Goal: Information Seeking & Learning: Find specific fact

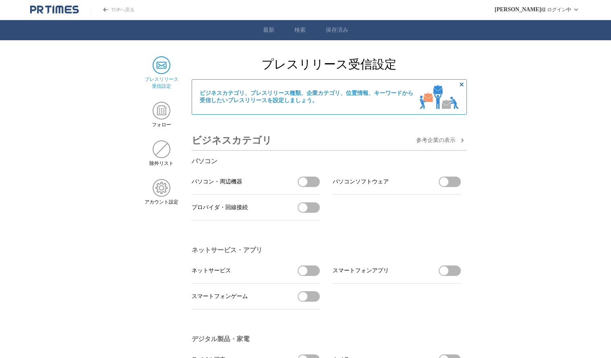
click at [164, 65] on img at bounding box center [162, 65] width 18 height 18
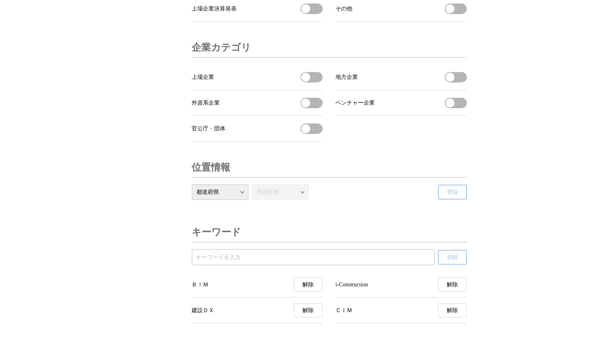
scroll to position [2726, 0]
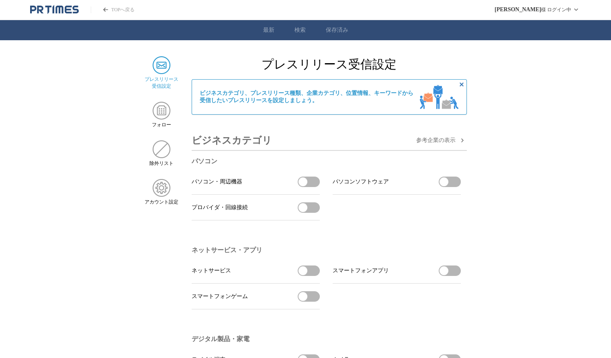
click at [164, 70] on img at bounding box center [162, 65] width 18 height 18
drag, startPoint x: 298, startPoint y: 186, endPoint x: 313, endPoint y: 187, distance: 14.9
click at [315, 187] on button "パソコン・周辺機器を受信する" at bounding box center [309, 181] width 22 height 10
drag, startPoint x: 311, startPoint y: 187, endPoint x: 299, endPoint y: 186, distance: 11.7
click at [299, 186] on button "パソコン・周辺機器の受信を解除" at bounding box center [309, 181] width 22 height 10
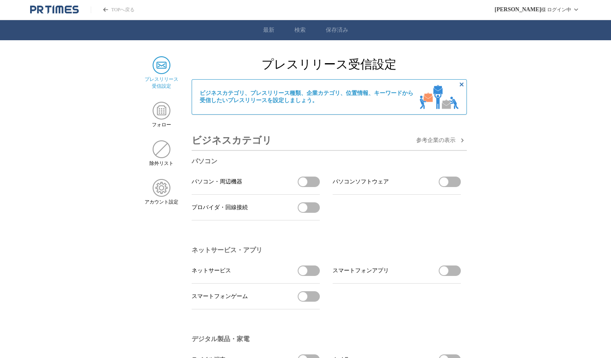
click at [447, 142] on span "参考企業の 表示" at bounding box center [435, 140] width 39 height 7
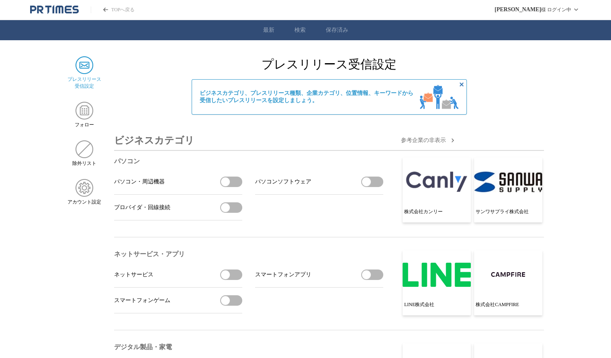
click at [447, 142] on button "参考企業の 非 表示" at bounding box center [429, 140] width 56 height 10
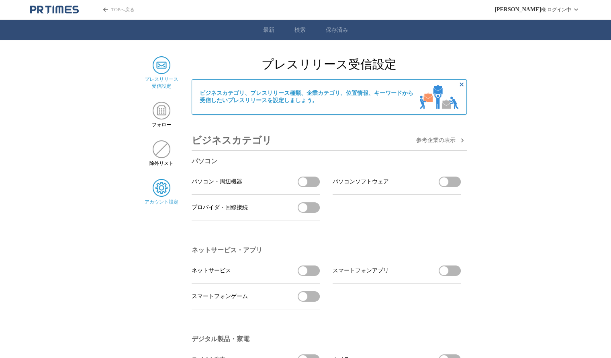
click at [164, 186] on img at bounding box center [162, 188] width 18 height 18
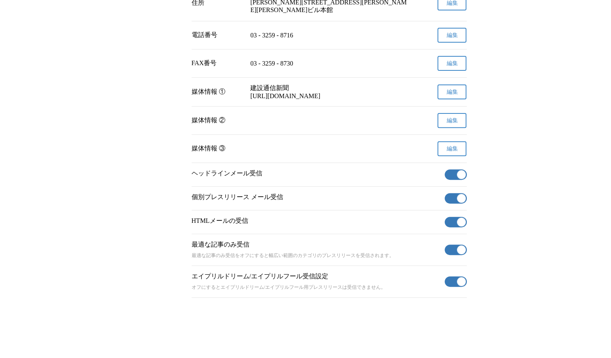
scroll to position [277, 0]
drag, startPoint x: 459, startPoint y: 174, endPoint x: 436, endPoint y: 175, distance: 22.9
click at [436, 175] on section "ヘッドラインメール受信 有効" at bounding box center [329, 175] width 275 height 24
drag, startPoint x: 460, startPoint y: 172, endPoint x: 443, endPoint y: 172, distance: 16.9
click at [443, 172] on section "ヘッドラインメール受信 有効" at bounding box center [329, 175] width 275 height 24
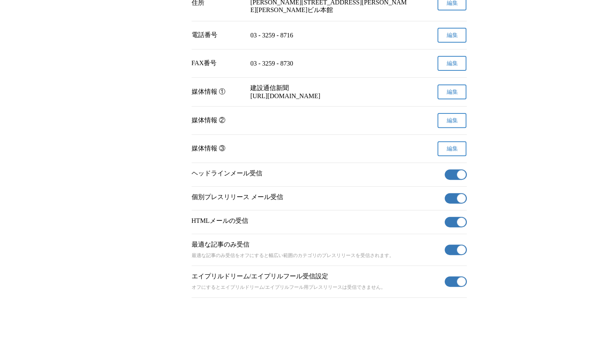
click at [450, 170] on button "有効" at bounding box center [456, 174] width 22 height 10
click at [446, 194] on button "有効" at bounding box center [456, 198] width 22 height 10
click at [448, 219] on button "有効" at bounding box center [456, 222] width 22 height 10
click at [447, 280] on button "有効" at bounding box center [456, 281] width 22 height 10
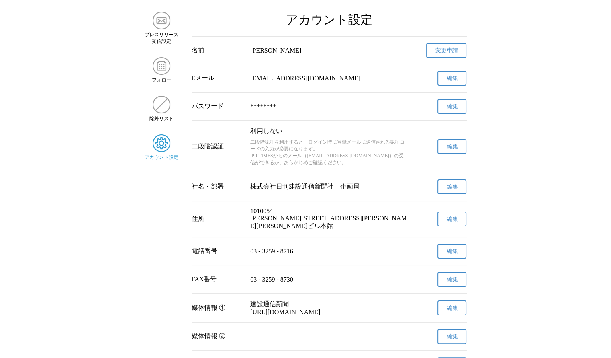
scroll to position [0, 0]
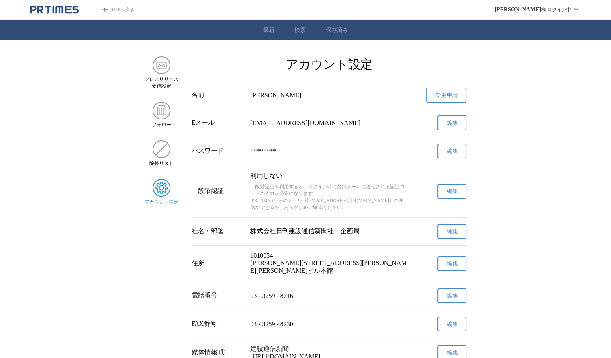
click at [450, 98] on link "変更申請" at bounding box center [446, 95] width 40 height 15
click at [165, 110] on img at bounding box center [162, 111] width 18 height 18
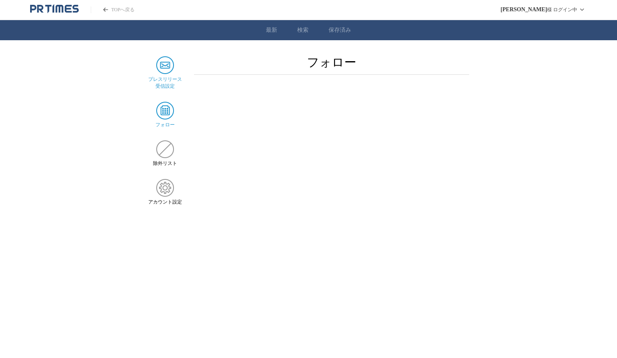
click at [166, 65] on img at bounding box center [165, 65] width 18 height 18
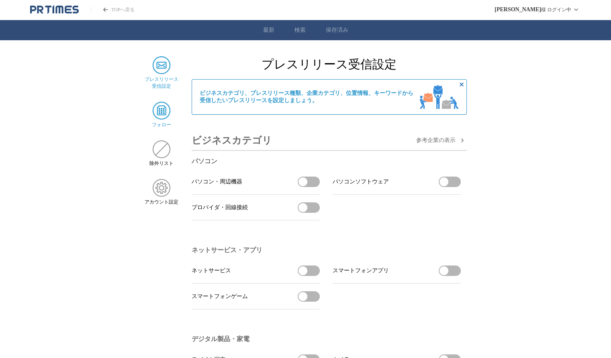
click at [166, 112] on img at bounding box center [162, 111] width 18 height 18
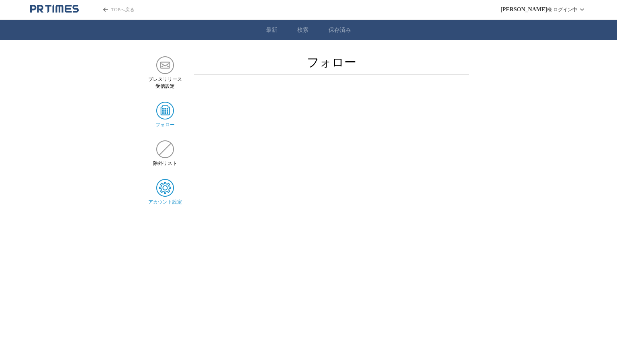
click at [165, 190] on img at bounding box center [165, 188] width 18 height 18
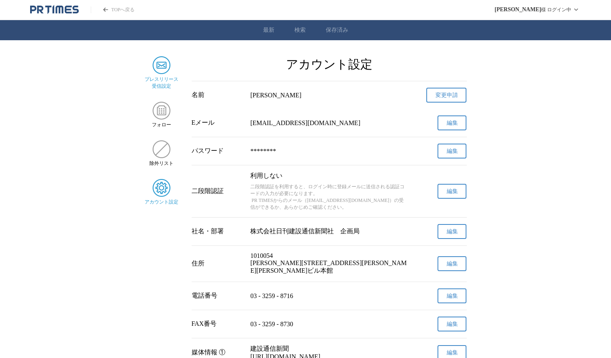
click at [162, 63] on img at bounding box center [162, 65] width 18 height 18
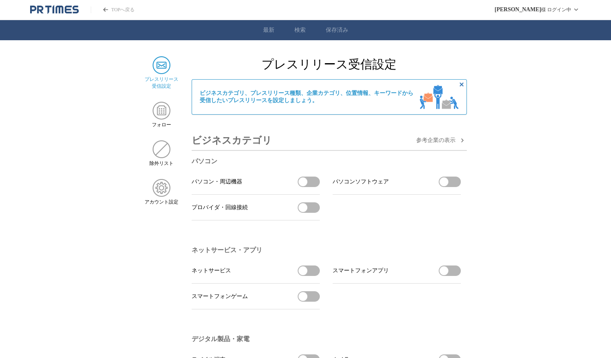
click at [66, 8] on icon "PR TIMESのトップページはこちら" at bounding box center [68, 10] width 7 height 8
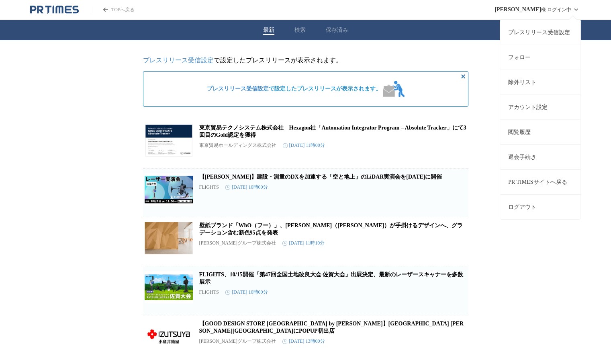
click at [512, 57] on link "フォロー" at bounding box center [540, 57] width 80 height 25
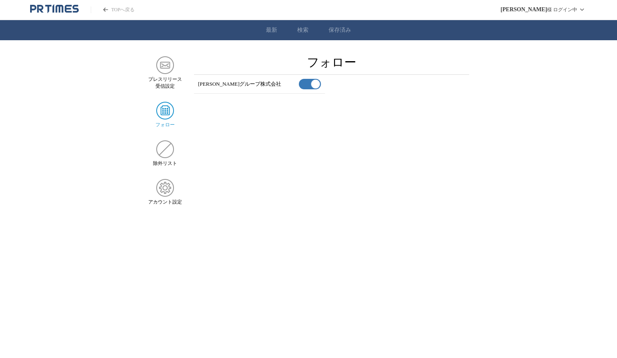
click at [232, 110] on main "プレスリリース 受信設定 フォロー 除外リスト アカウント設定 フォロー 野原グループ株式会社 有効" at bounding box center [308, 130] width 617 height 149
click at [170, 190] on img at bounding box center [165, 188] width 18 height 18
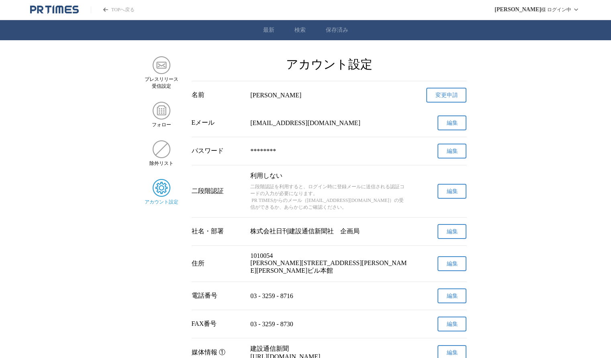
click at [170, 190] on img at bounding box center [162, 188] width 18 height 18
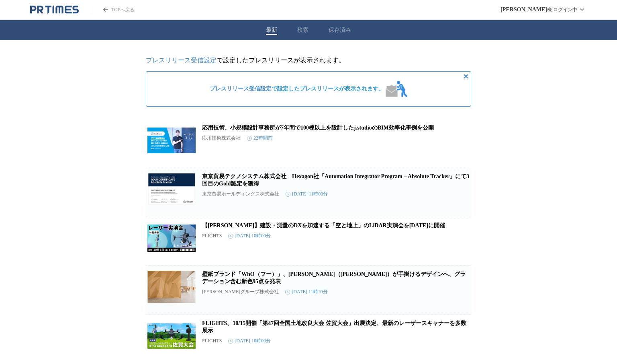
click at [300, 31] on button "検索" at bounding box center [302, 30] width 11 height 7
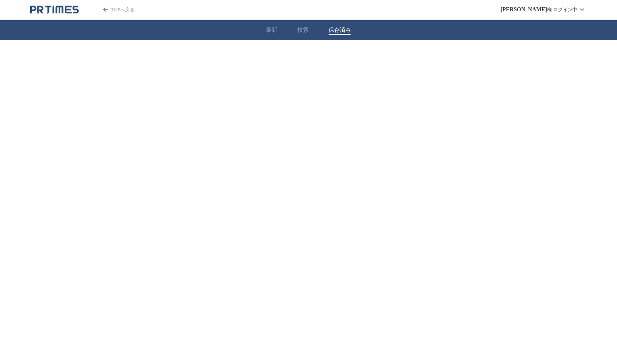
click at [332, 30] on button "保存済み" at bounding box center [340, 30] width 22 height 7
click at [303, 29] on button "検索" at bounding box center [302, 30] width 11 height 7
click at [272, 31] on button "最新" at bounding box center [268, 30] width 11 height 7
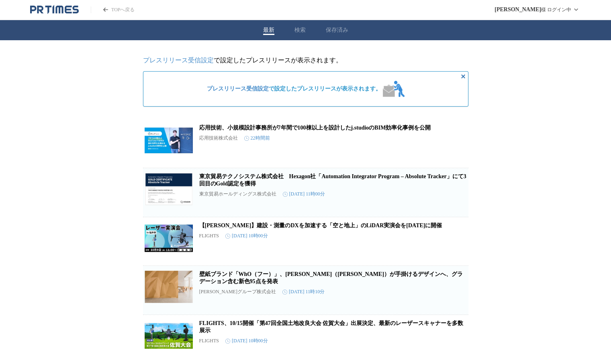
click at [59, 10] on icon "PR TIMESのトップページはこちら" at bounding box center [59, 10] width 8 height 8
click at [177, 58] on link "プレスリリース受信設定" at bounding box center [178, 60] width 71 height 7
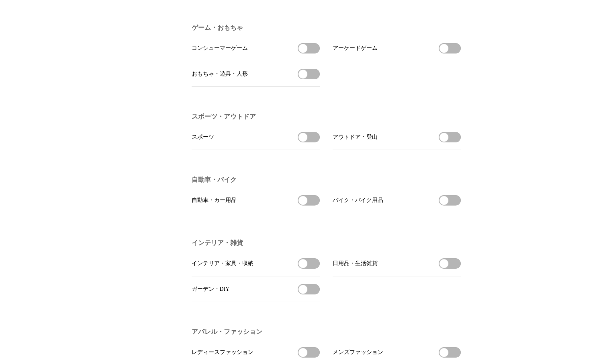
scroll to position [844, 0]
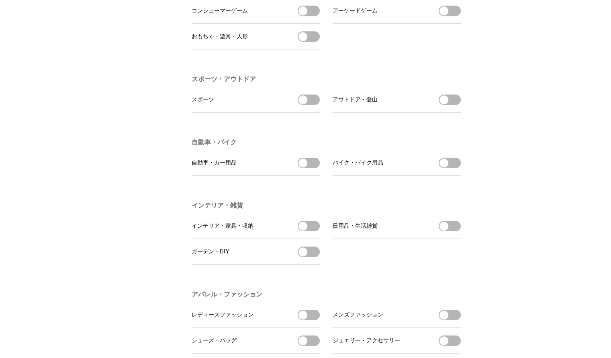
drag, startPoint x: 303, startPoint y: 268, endPoint x: 311, endPoint y: 268, distance: 8.0
click at [311, 257] on button "ガーデン・DIYを受信する" at bounding box center [309, 251] width 22 height 10
drag, startPoint x: 312, startPoint y: 268, endPoint x: 301, endPoint y: 268, distance: 10.9
click at [301, 257] on button "ガーデン・DIYの受信を解除" at bounding box center [309, 251] width 22 height 10
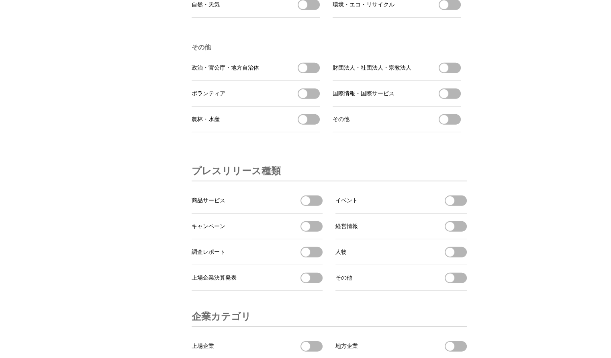
scroll to position [2410, 0]
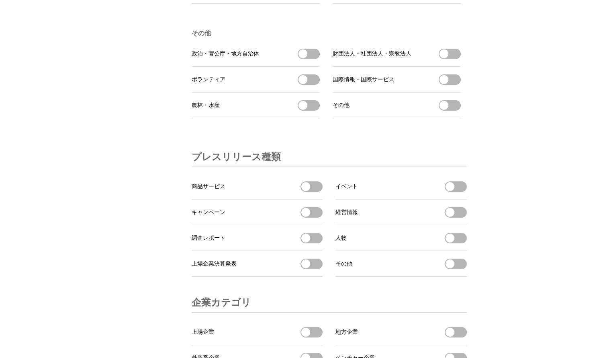
click at [308, 191] on span "button" at bounding box center [305, 186] width 9 height 9
click at [451, 191] on span "button" at bounding box center [449, 186] width 9 height 9
click at [455, 217] on button "経営情報を受信する" at bounding box center [456, 212] width 22 height 10
click at [302, 217] on span "button" at bounding box center [305, 212] width 9 height 9
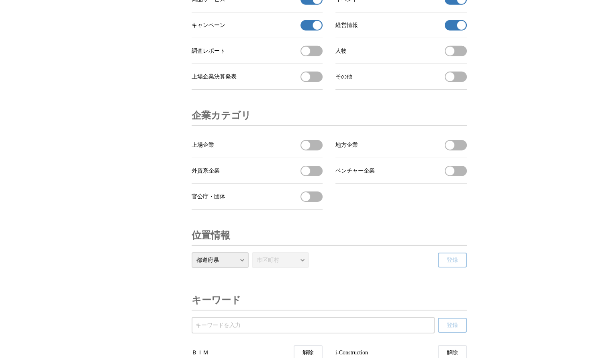
scroll to position [2611, 0]
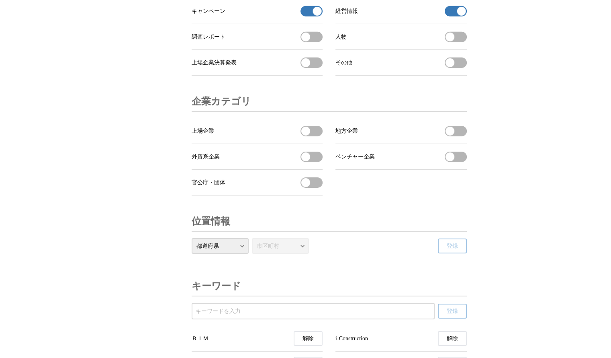
click at [308, 187] on span "button" at bounding box center [305, 182] width 9 height 9
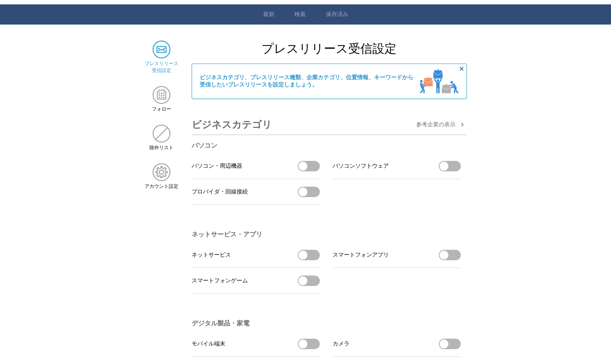
scroll to position [0, 0]
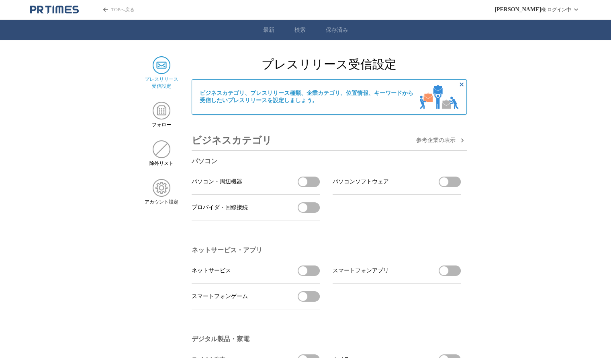
click at [447, 183] on span "button" at bounding box center [443, 181] width 9 height 9
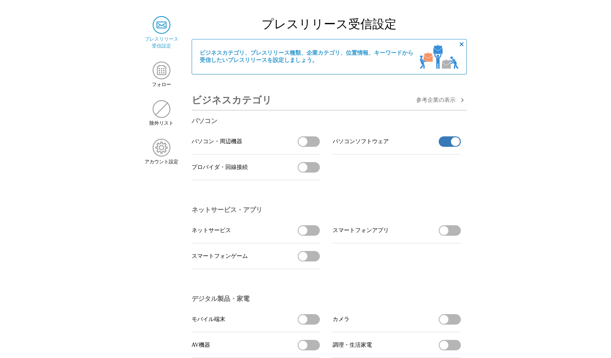
click at [305, 234] on span "button" at bounding box center [302, 230] width 9 height 9
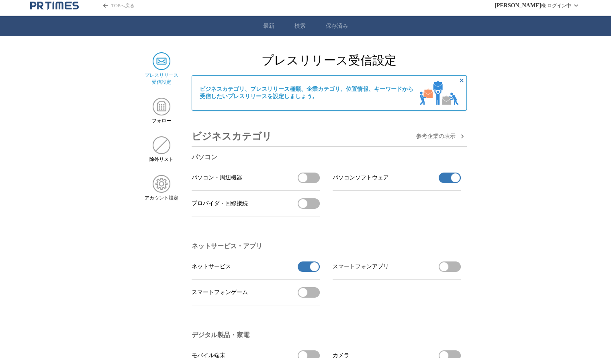
scroll to position [0, 0]
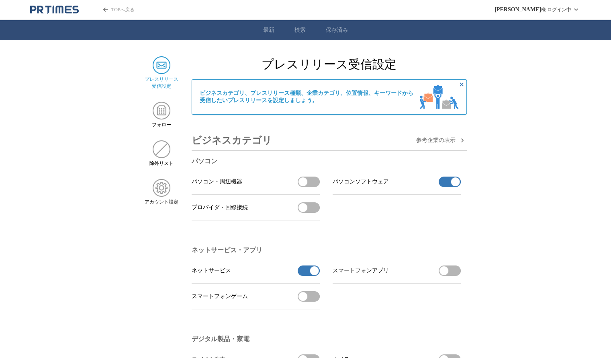
click at [302, 31] on link "検索" at bounding box center [299, 30] width 11 height 7
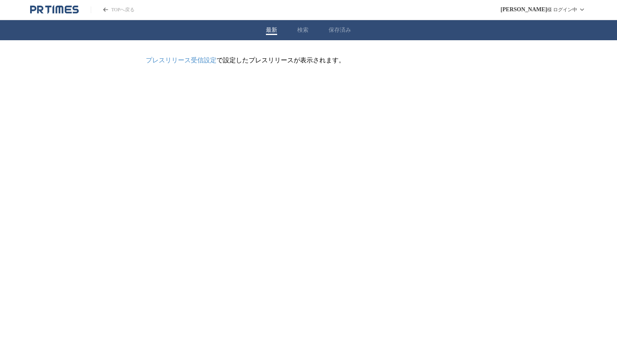
click at [273, 31] on button "最新" at bounding box center [271, 30] width 11 height 7
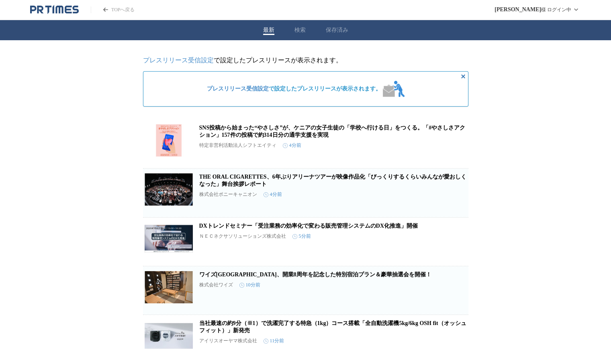
click at [299, 30] on button "検索" at bounding box center [299, 30] width 11 height 7
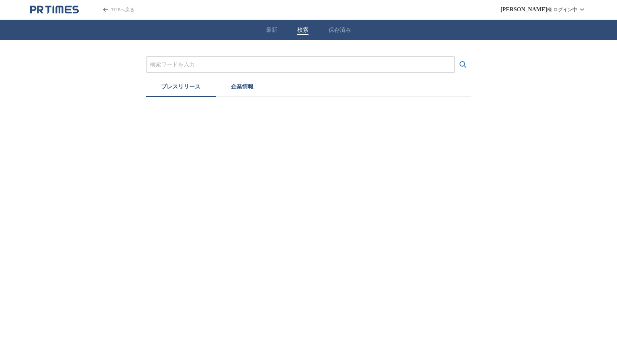
click at [263, 65] on input "プレスリリースおよび企業を検索する" at bounding box center [300, 64] width 301 height 9
click at [455, 57] on button "検索する" at bounding box center [463, 65] width 16 height 16
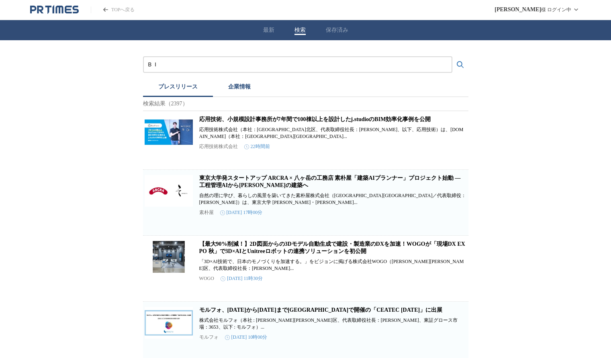
type input "Ｂ"
type input "c"
type input "ＣＩＭ"
click at [452, 57] on button "検索する" at bounding box center [460, 65] width 16 height 16
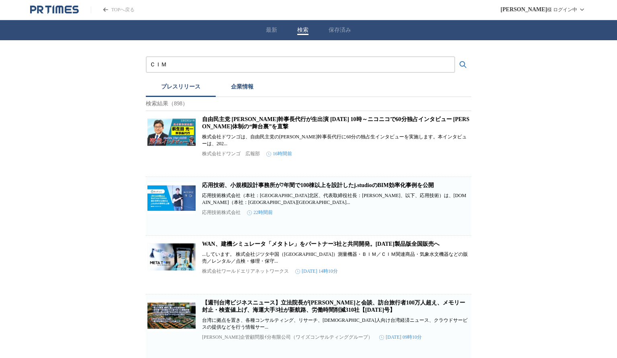
click at [336, 31] on button "保存済み" at bounding box center [340, 30] width 22 height 7
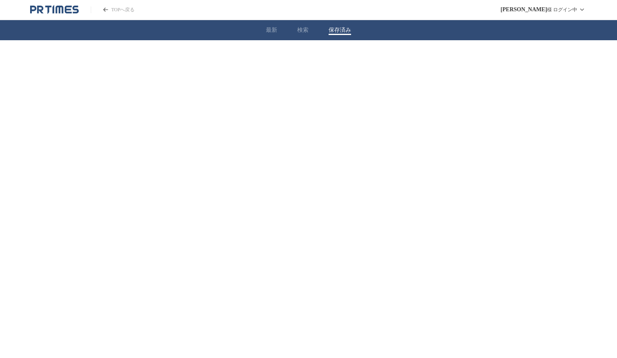
click at [301, 29] on button "検索" at bounding box center [302, 30] width 11 height 7
click at [274, 29] on button "最新" at bounding box center [271, 30] width 11 height 7
click at [304, 29] on button "検索" at bounding box center [302, 30] width 11 height 7
